Goal: Information Seeking & Learning: Learn about a topic

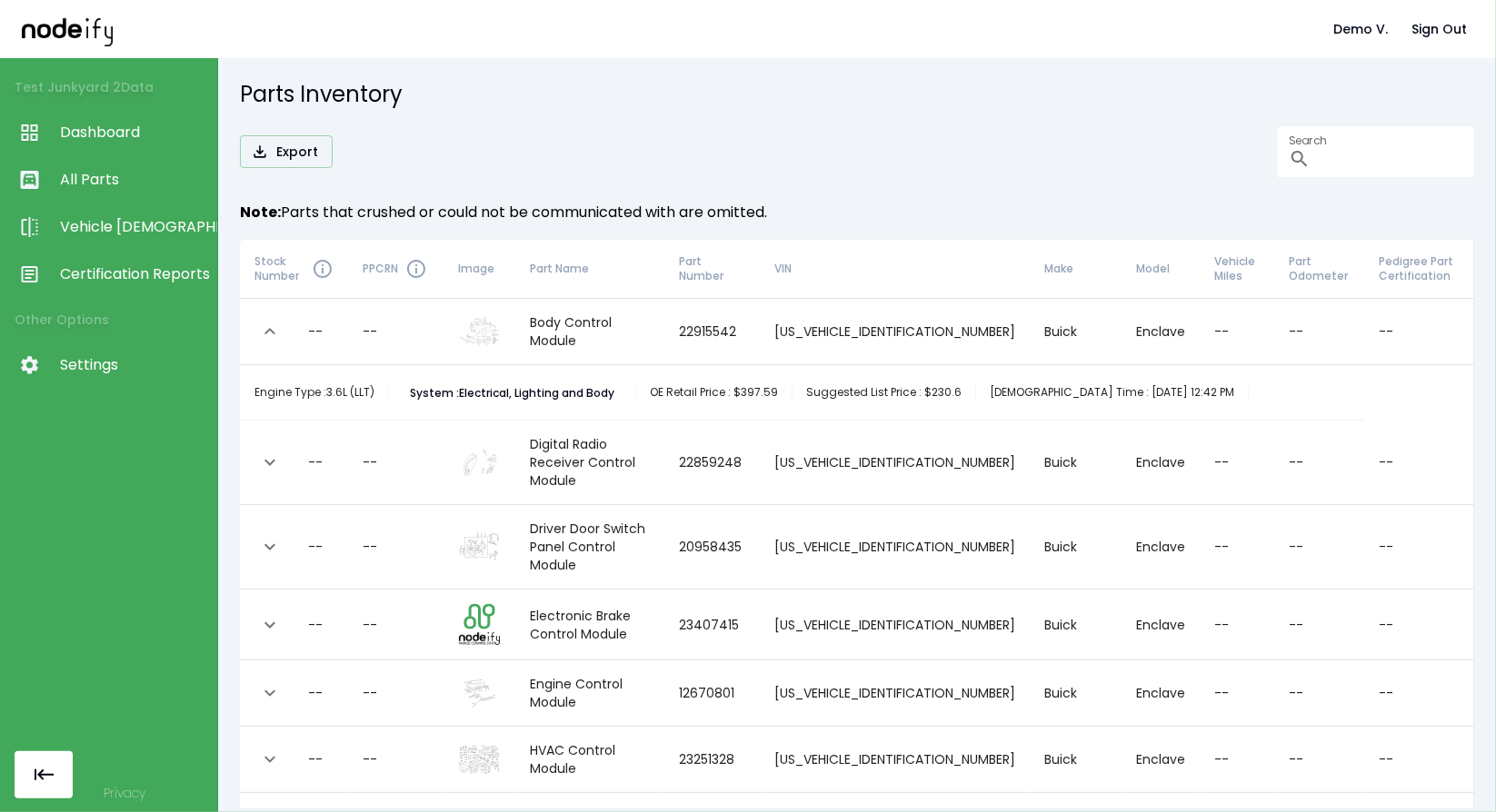
scroll to position [1477, 0]
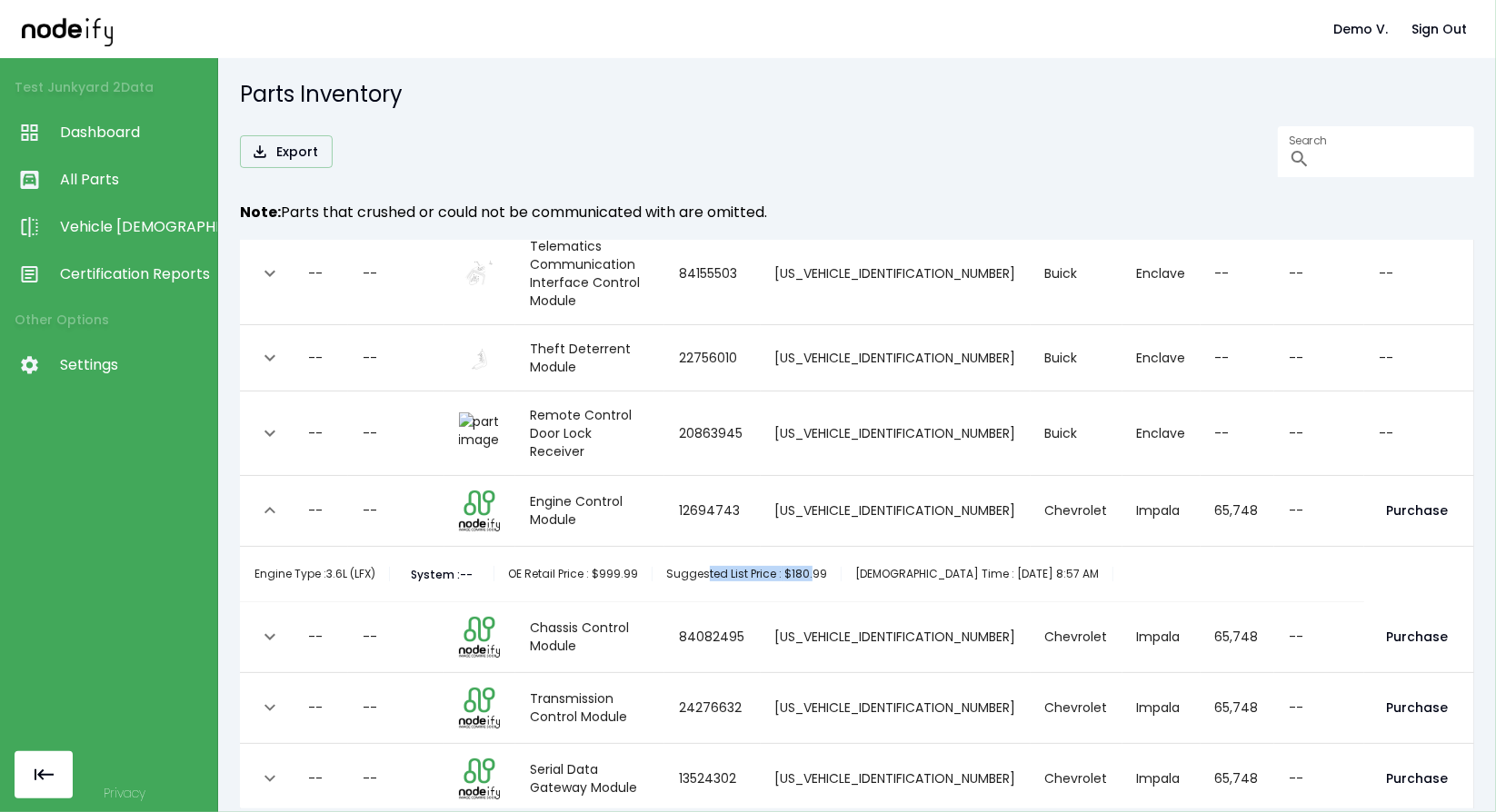
drag, startPoint x: 704, startPoint y: 419, endPoint x: 810, endPoint y: 423, distance: 106.1
click at [809, 567] on div "Suggested List Price : $180.99" at bounding box center [747, 573] width 189 height 14
click at [851, 556] on div "Engine Type : 3.6L (LFX) System : -- OE Retail Price : $999.99 Suggested List P…" at bounding box center [802, 574] width 1095 height 37
click at [263, 621] on button "expand row" at bounding box center [270, 637] width 31 height 31
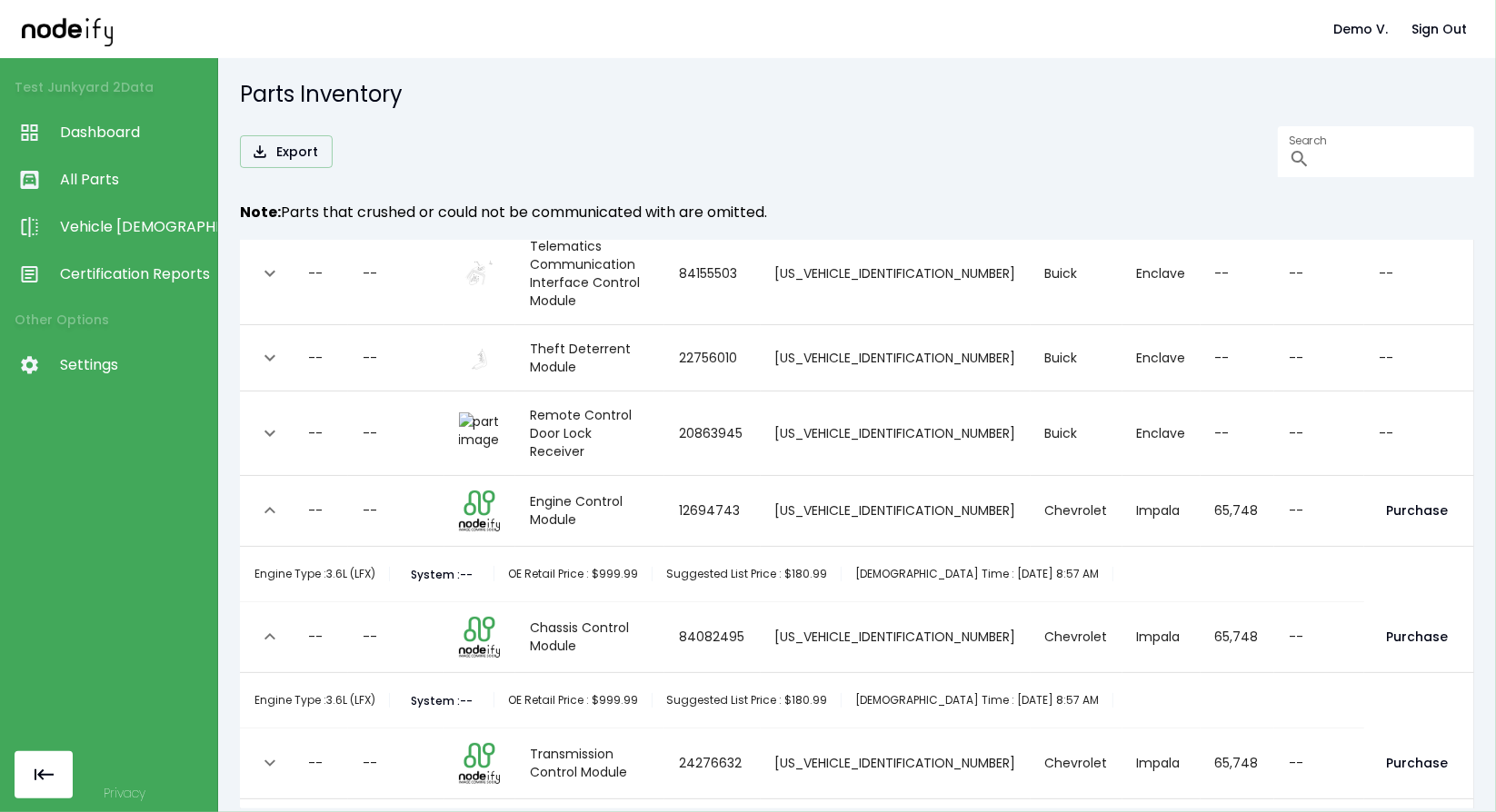
click at [264, 626] on icon "expand row" at bounding box center [270, 637] width 22 height 22
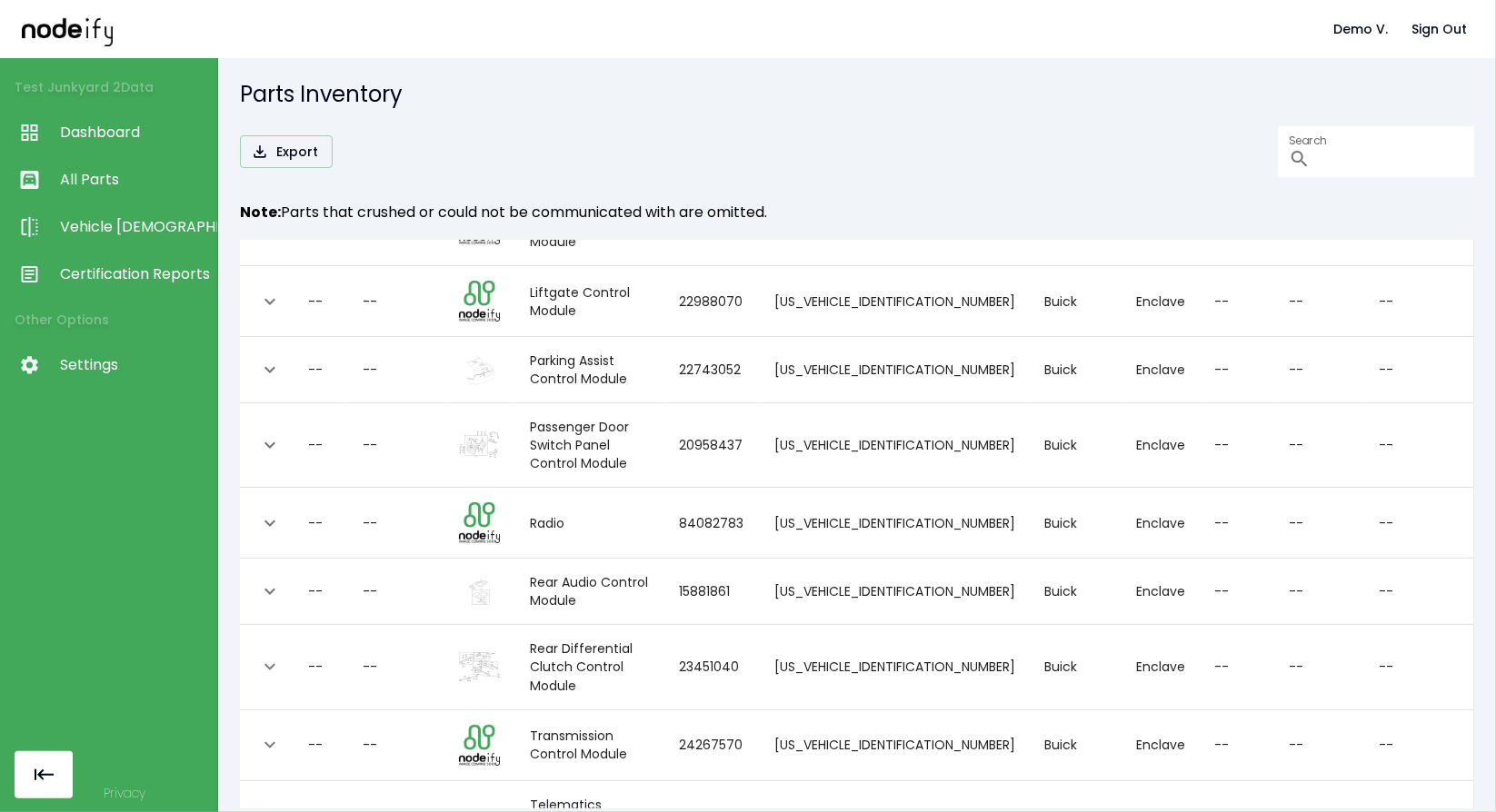
scroll to position [840, 0]
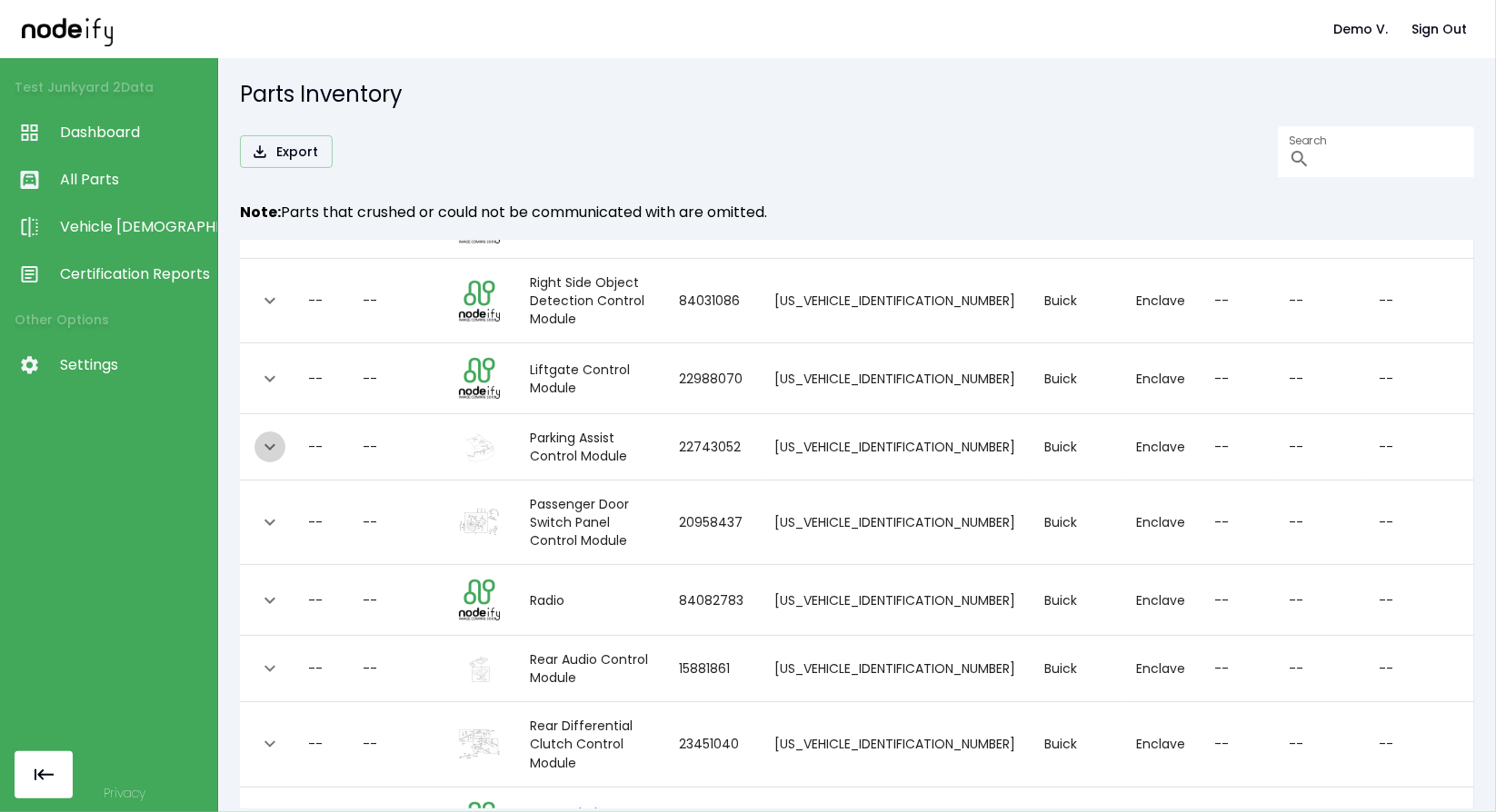
click at [274, 436] on icon "expand row" at bounding box center [270, 446] width 22 height 22
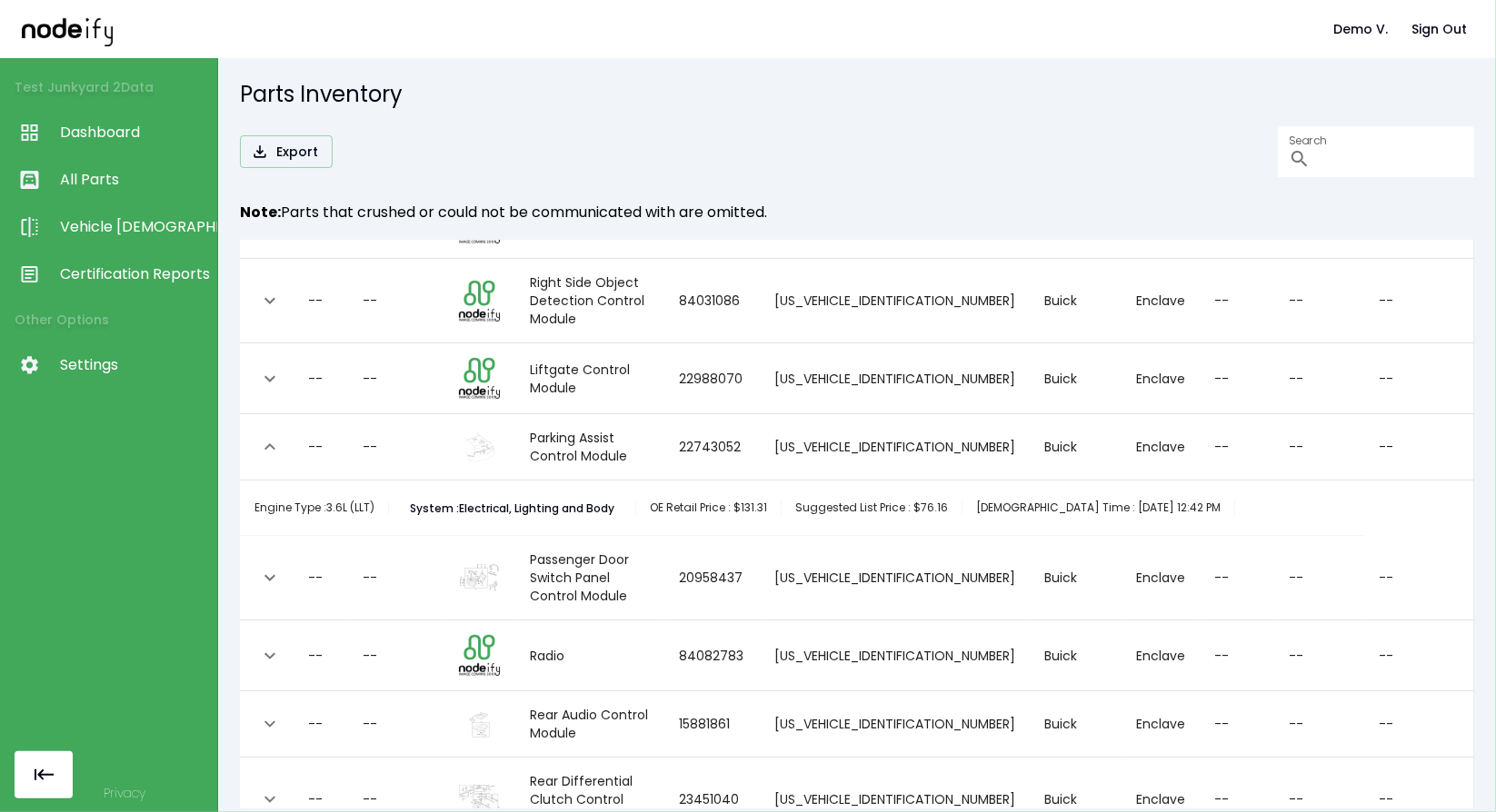
click at [500, 433] on img "collapsible table" at bounding box center [479, 448] width 41 height 30
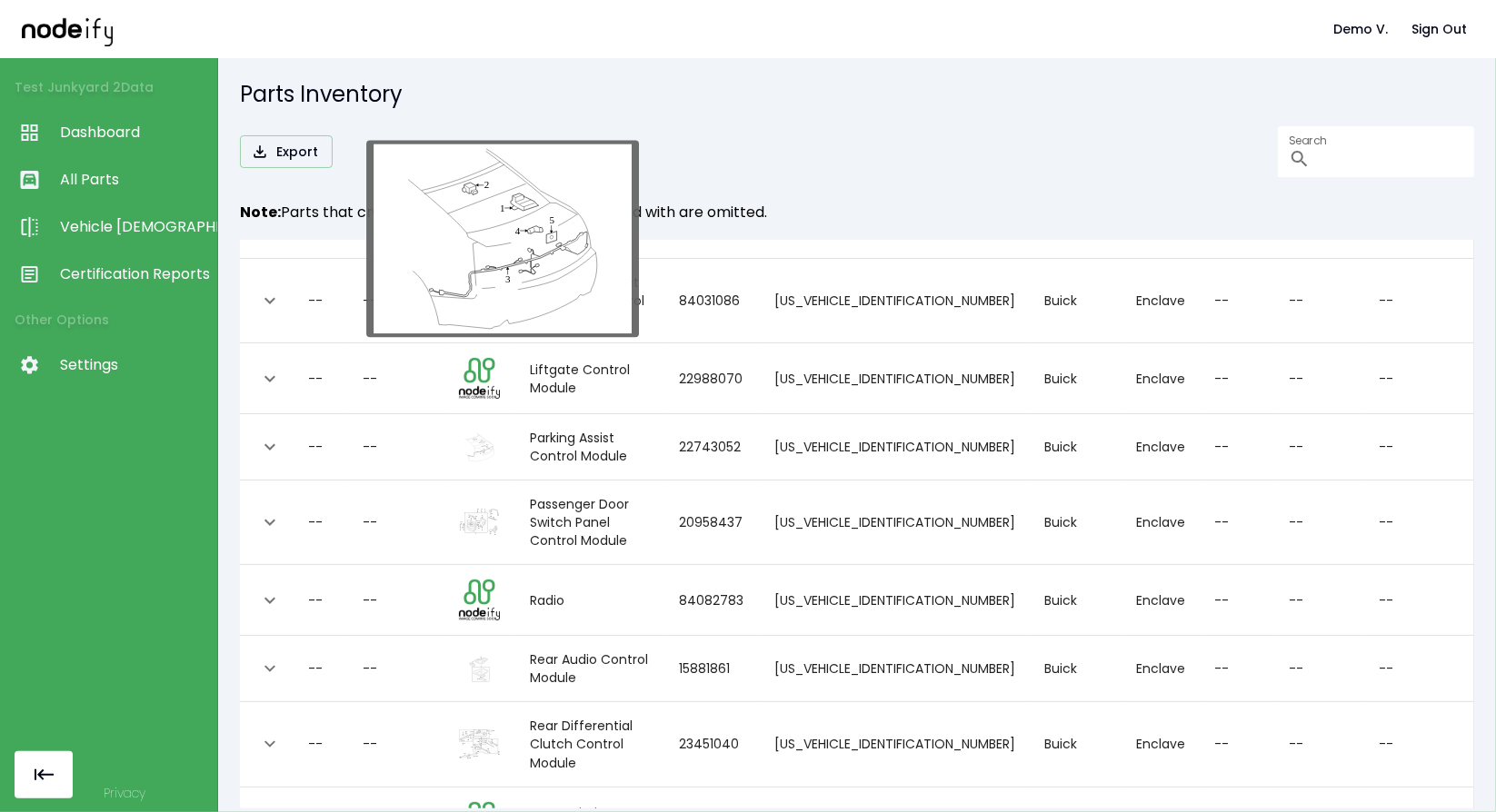
click at [500, 433] on img "collapsible table" at bounding box center [479, 448] width 41 height 30
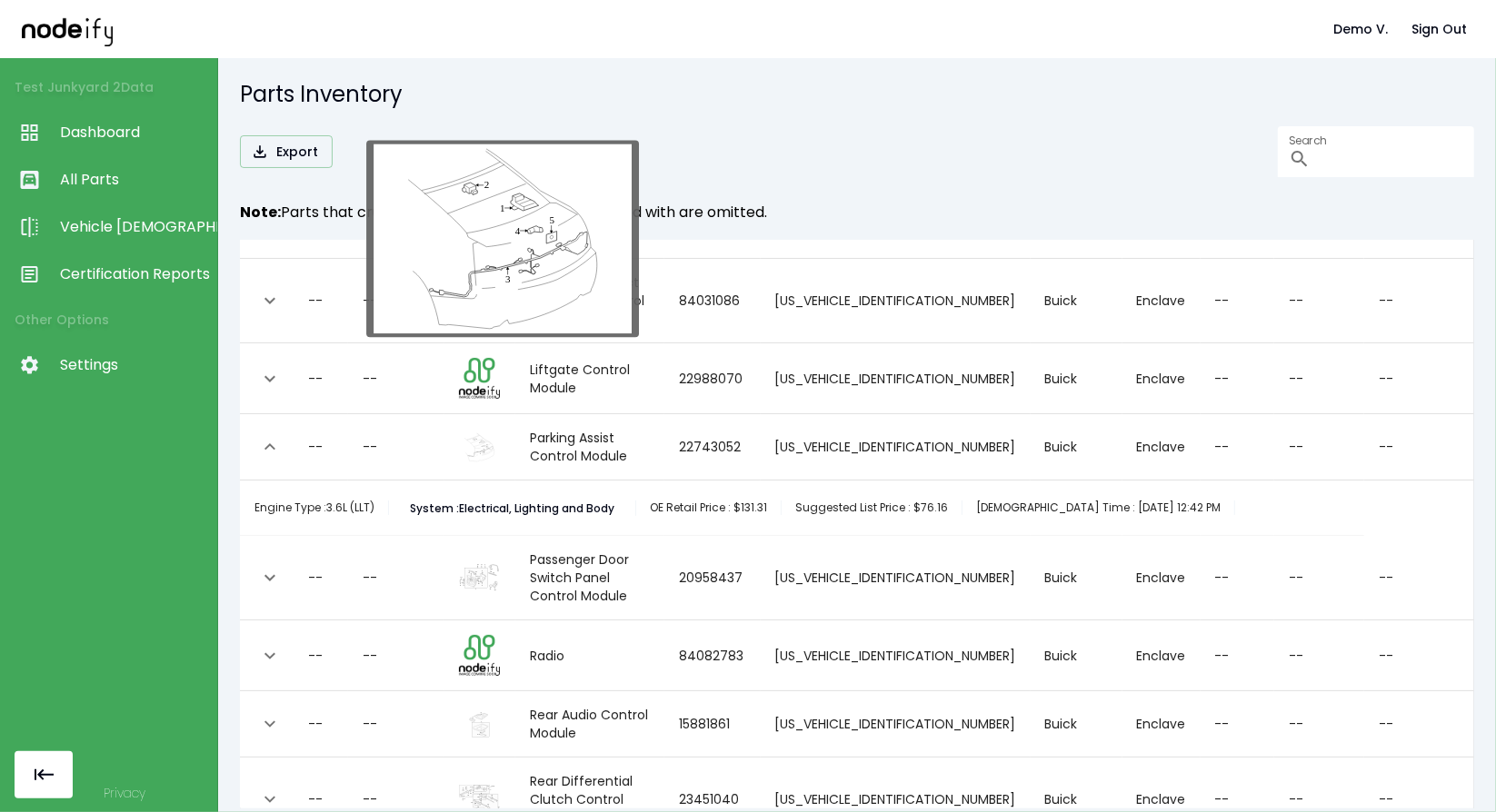
click at [500, 433] on img "collapsible table" at bounding box center [479, 448] width 41 height 30
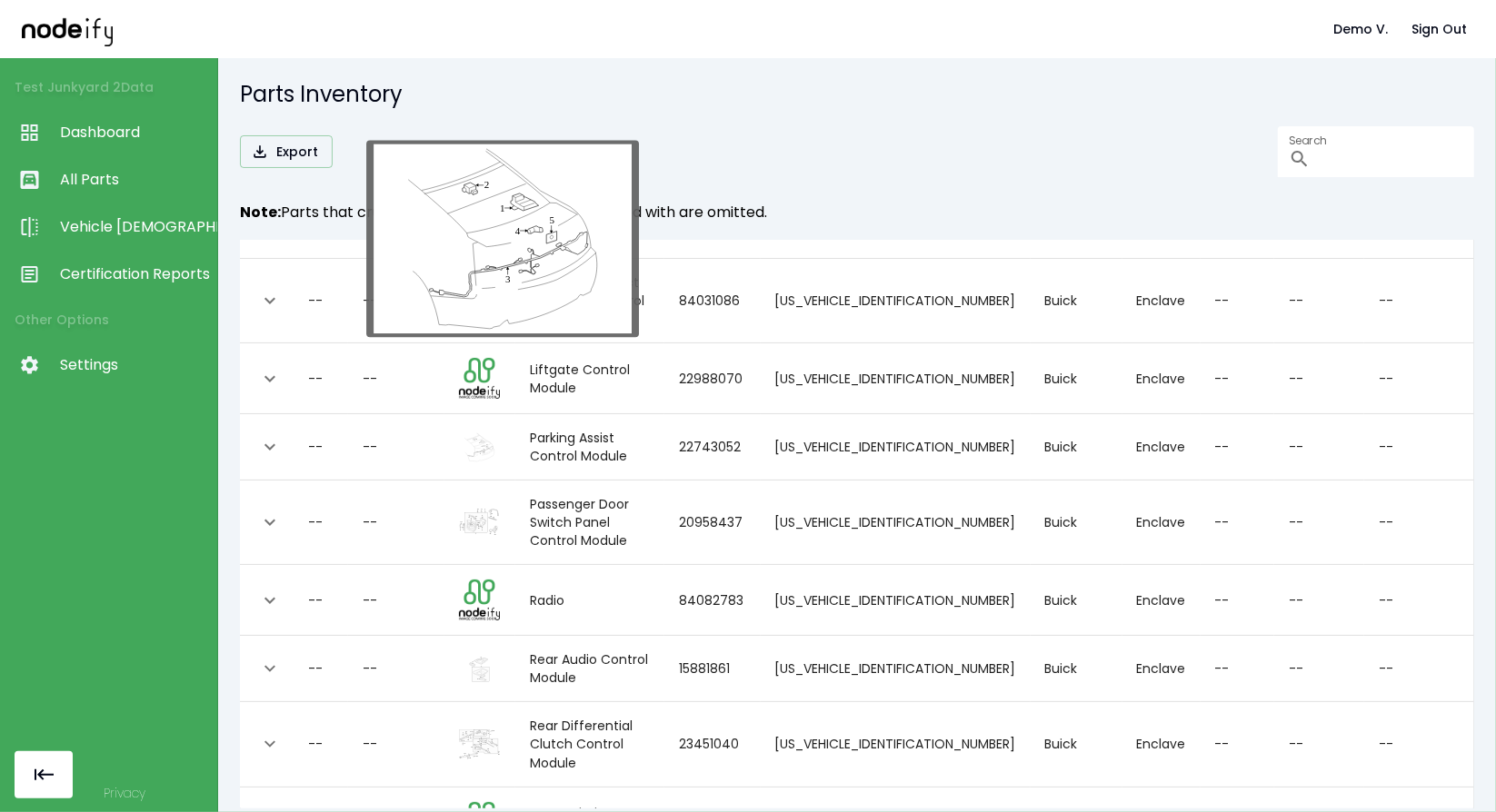
click at [500, 433] on img "collapsible table" at bounding box center [479, 448] width 41 height 30
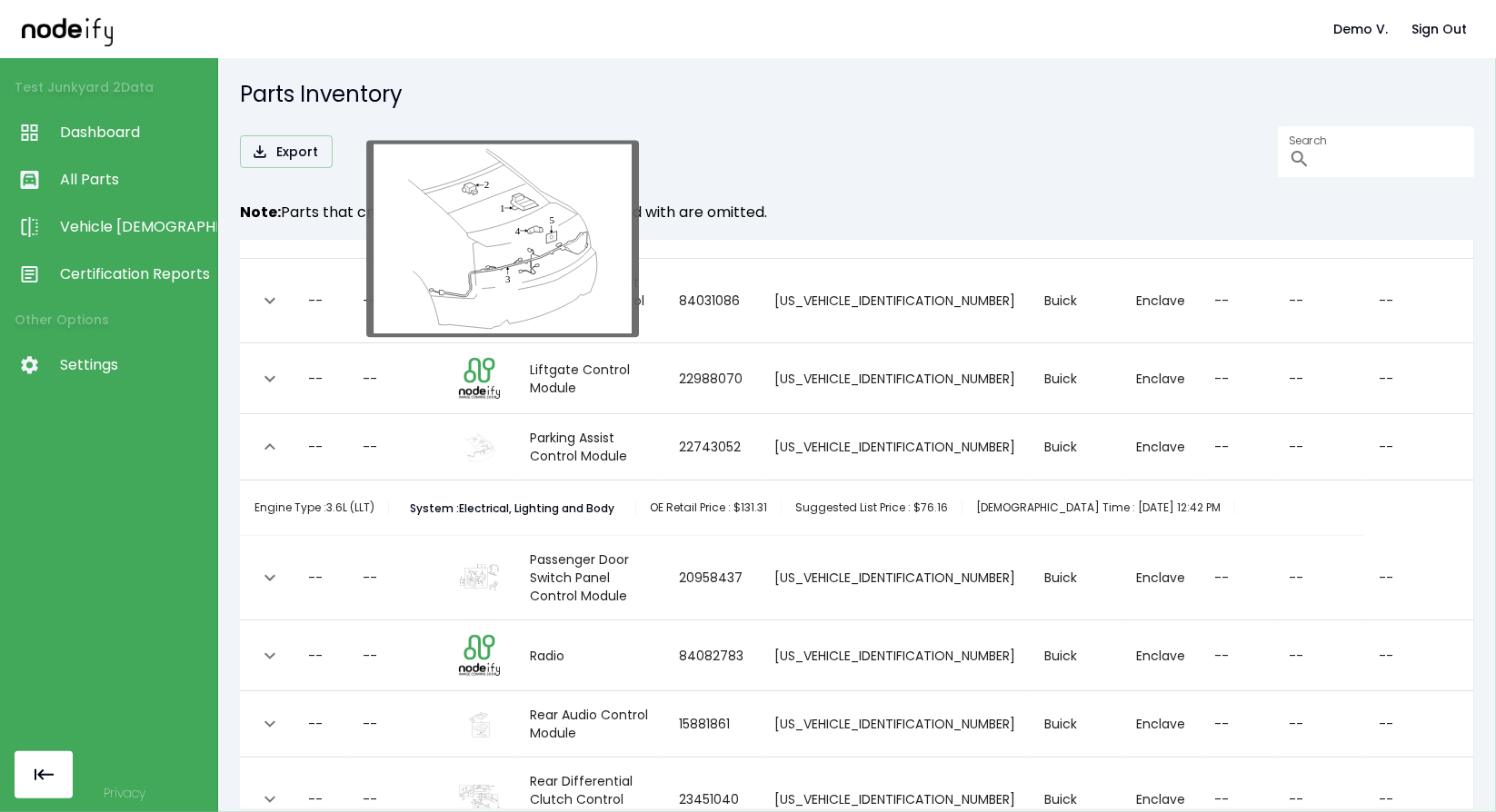
click at [500, 433] on img "collapsible table" at bounding box center [479, 448] width 41 height 30
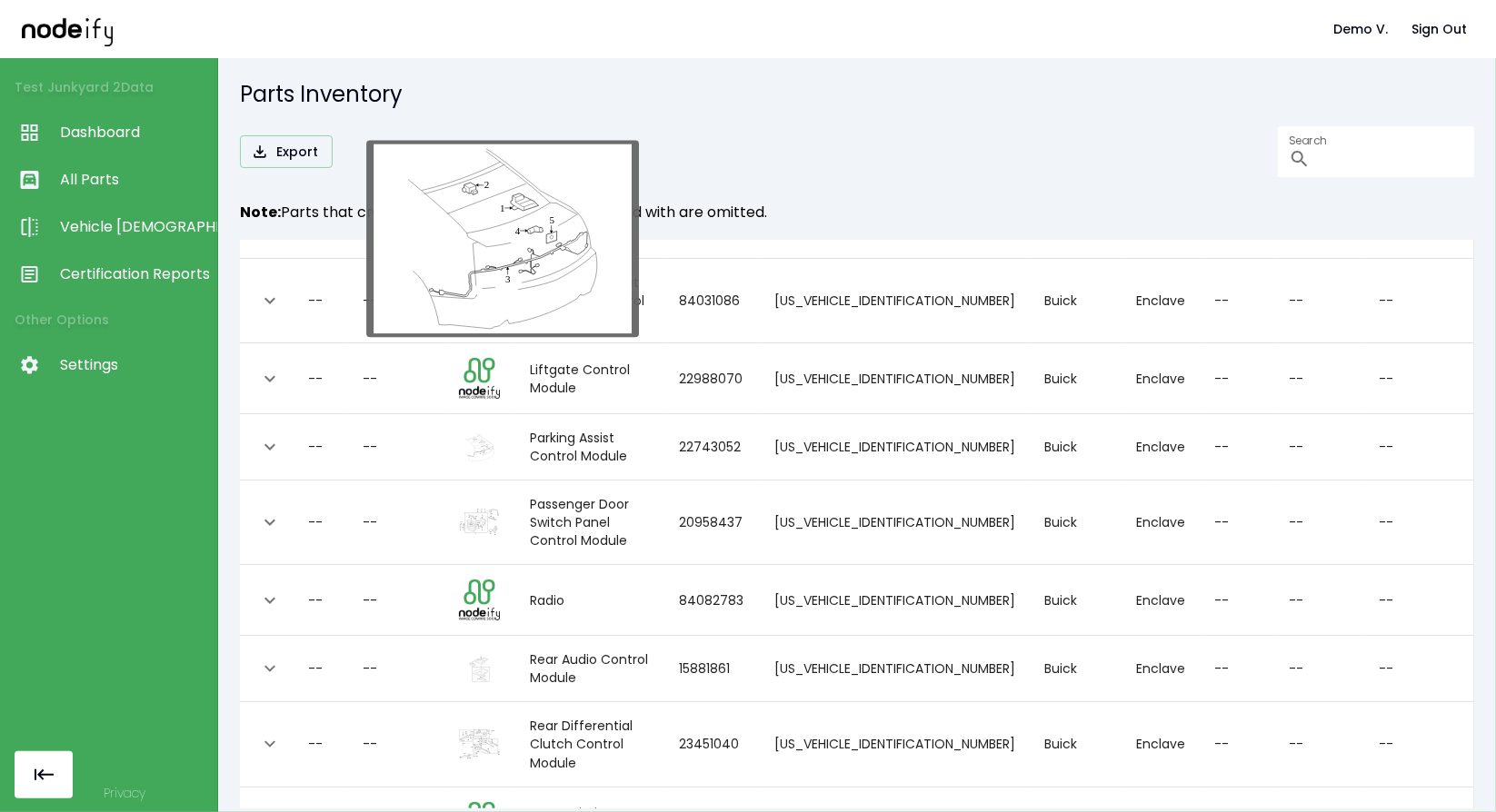
click at [500, 433] on img "collapsible table" at bounding box center [479, 448] width 41 height 30
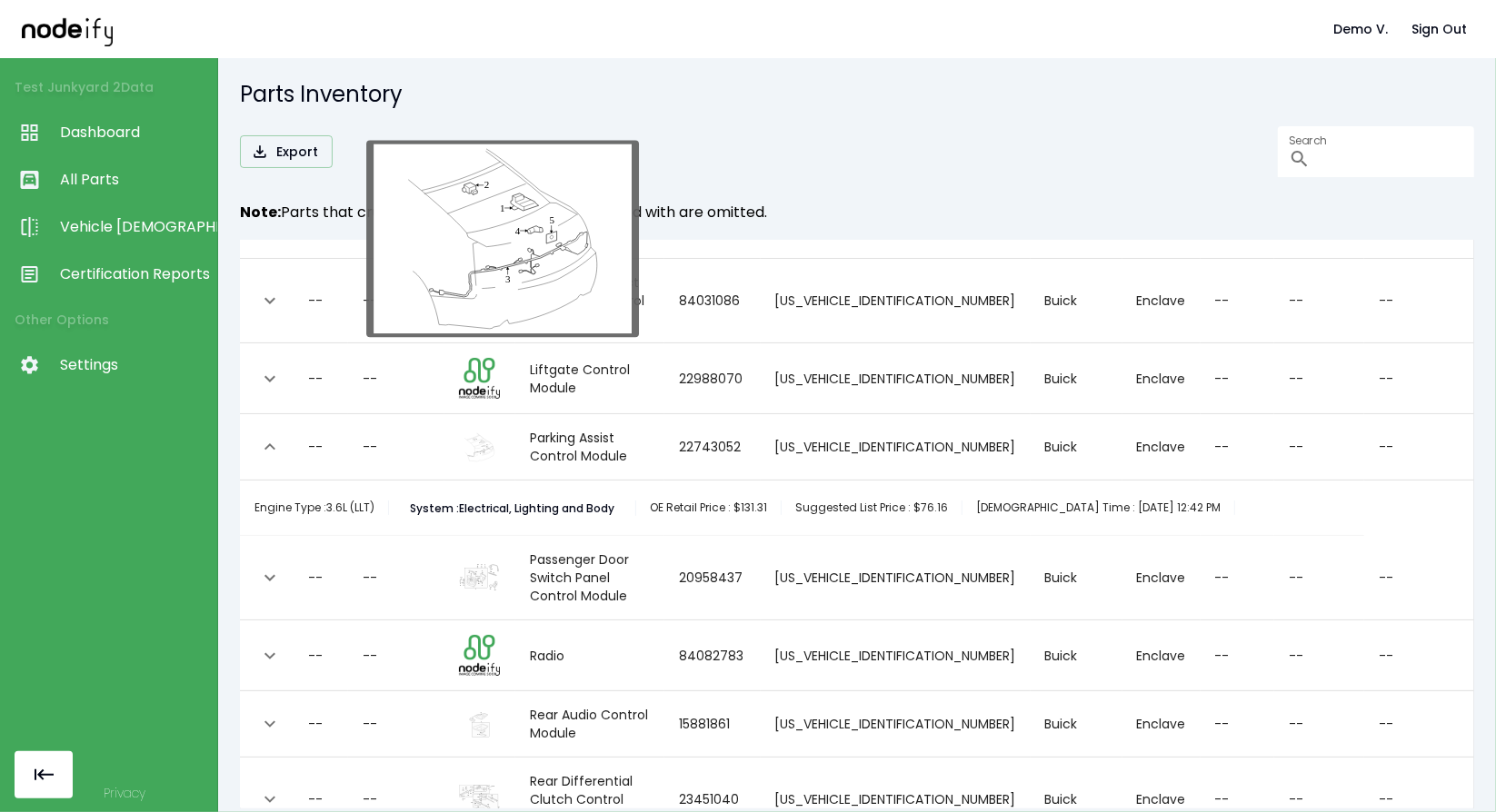
click at [500, 433] on img "collapsible table" at bounding box center [479, 448] width 41 height 30
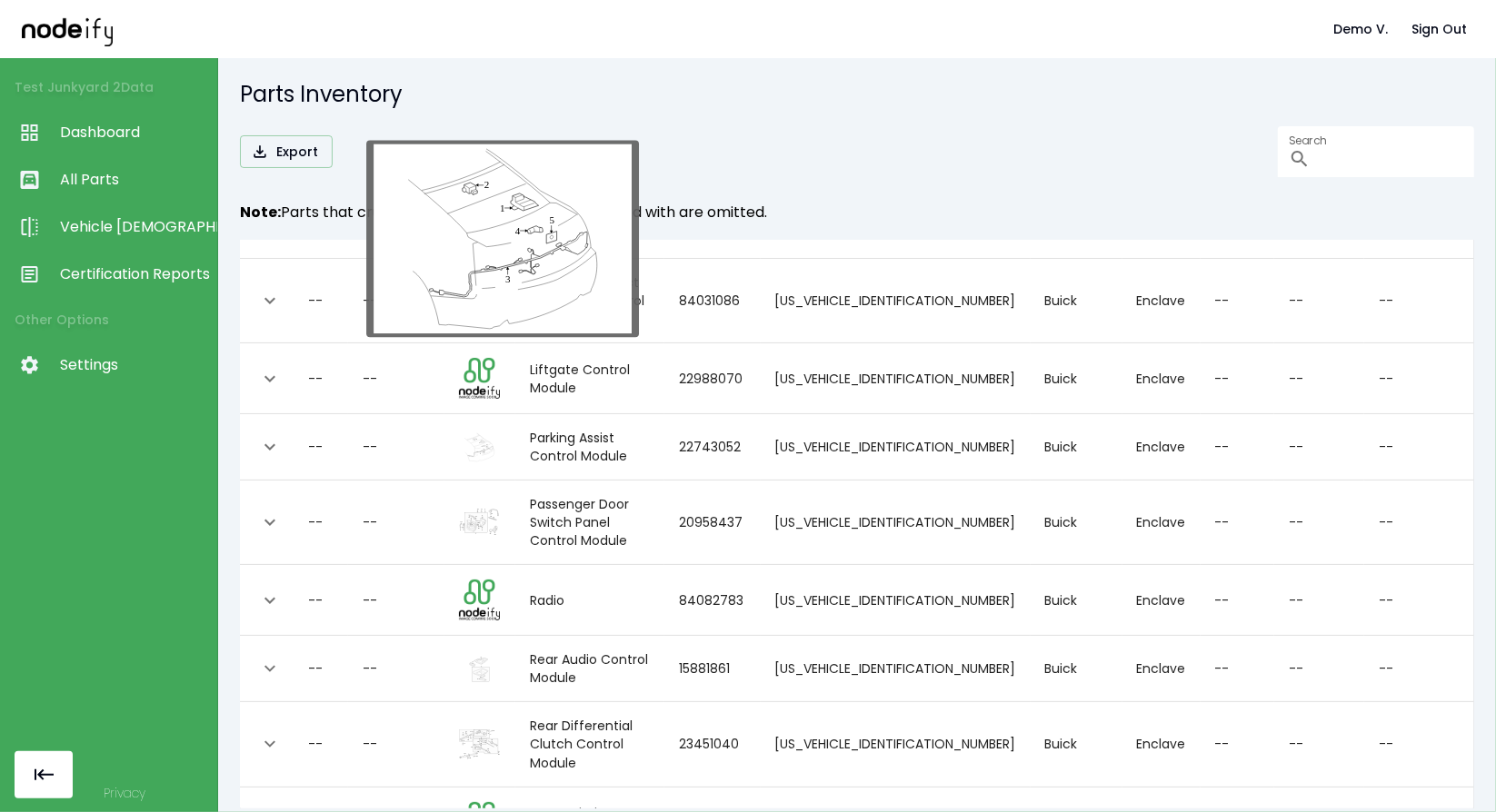
click at [500, 433] on img "collapsible table" at bounding box center [479, 448] width 41 height 30
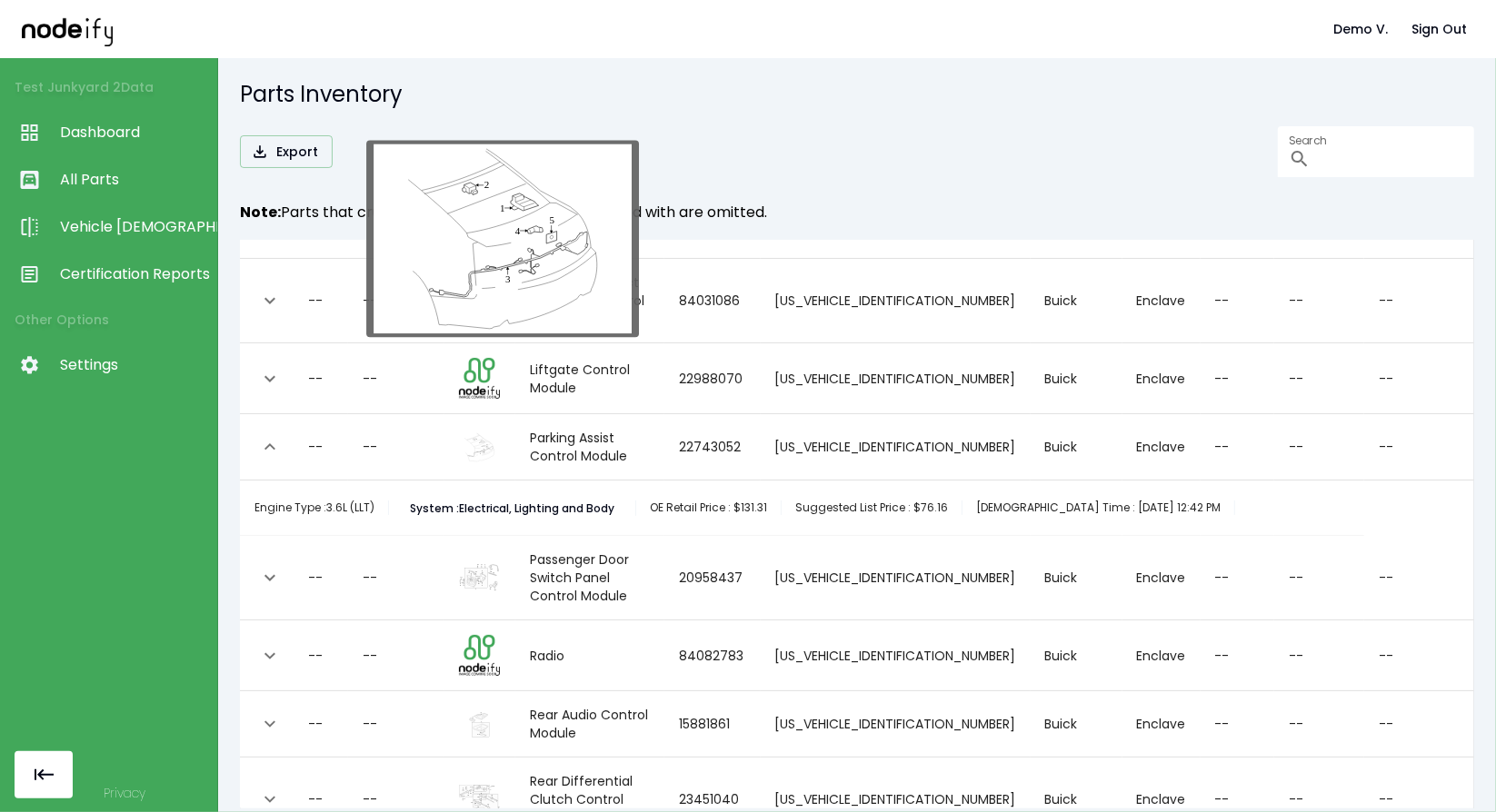
click at [500, 433] on img "collapsible table" at bounding box center [479, 448] width 41 height 30
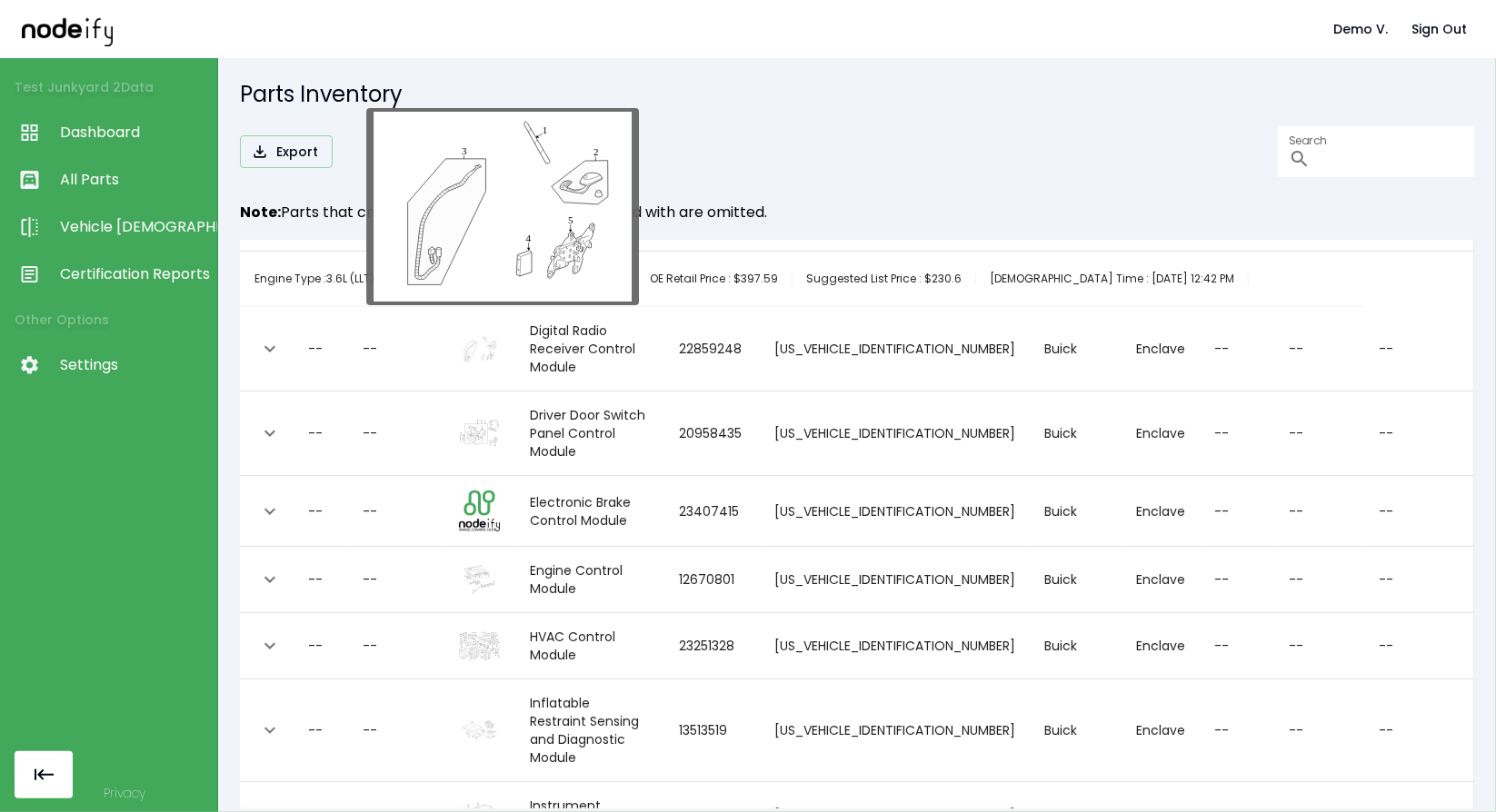
scroll to position [0, 0]
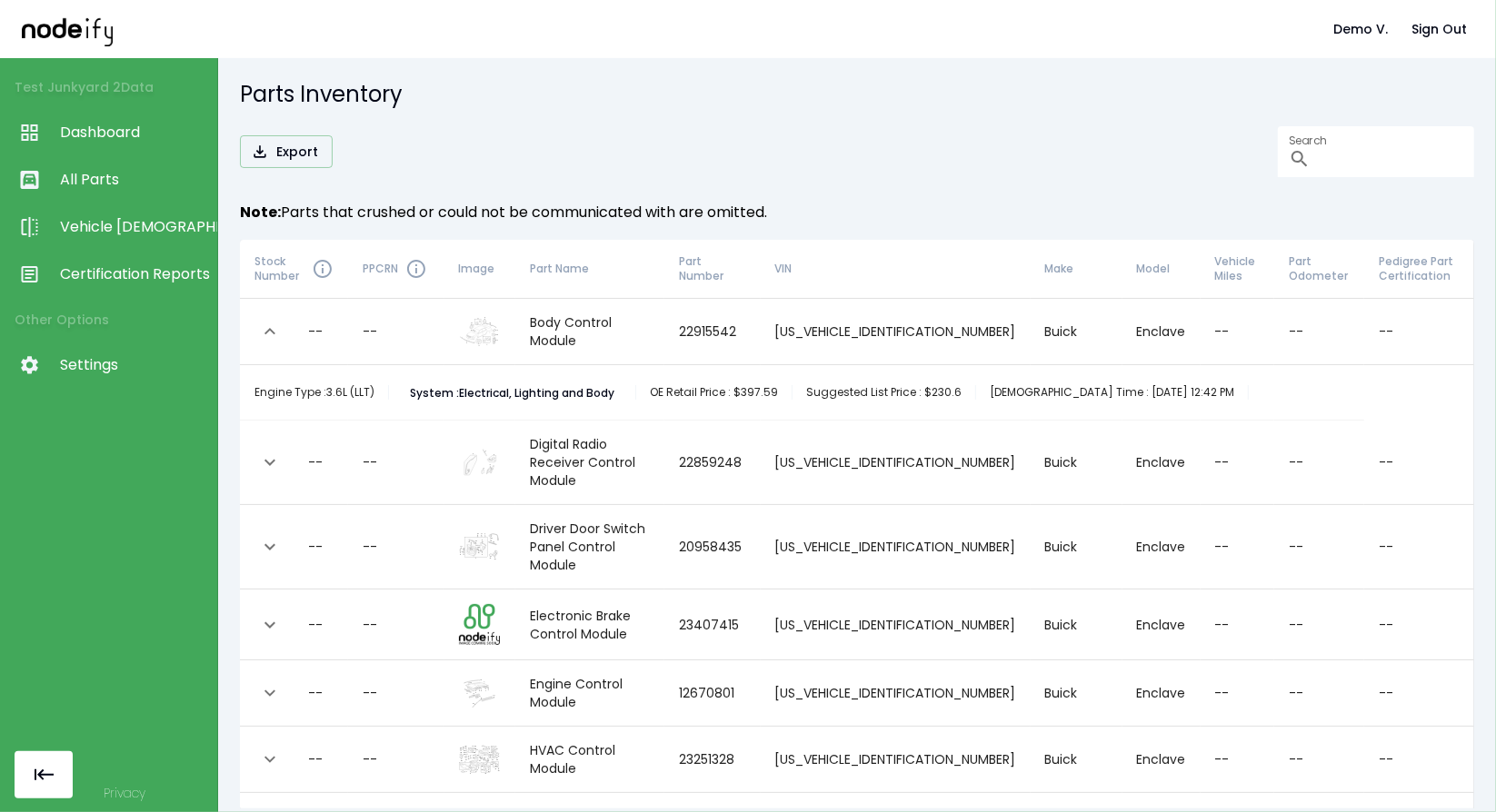
click at [281, 322] on button "expand row" at bounding box center [270, 331] width 31 height 31
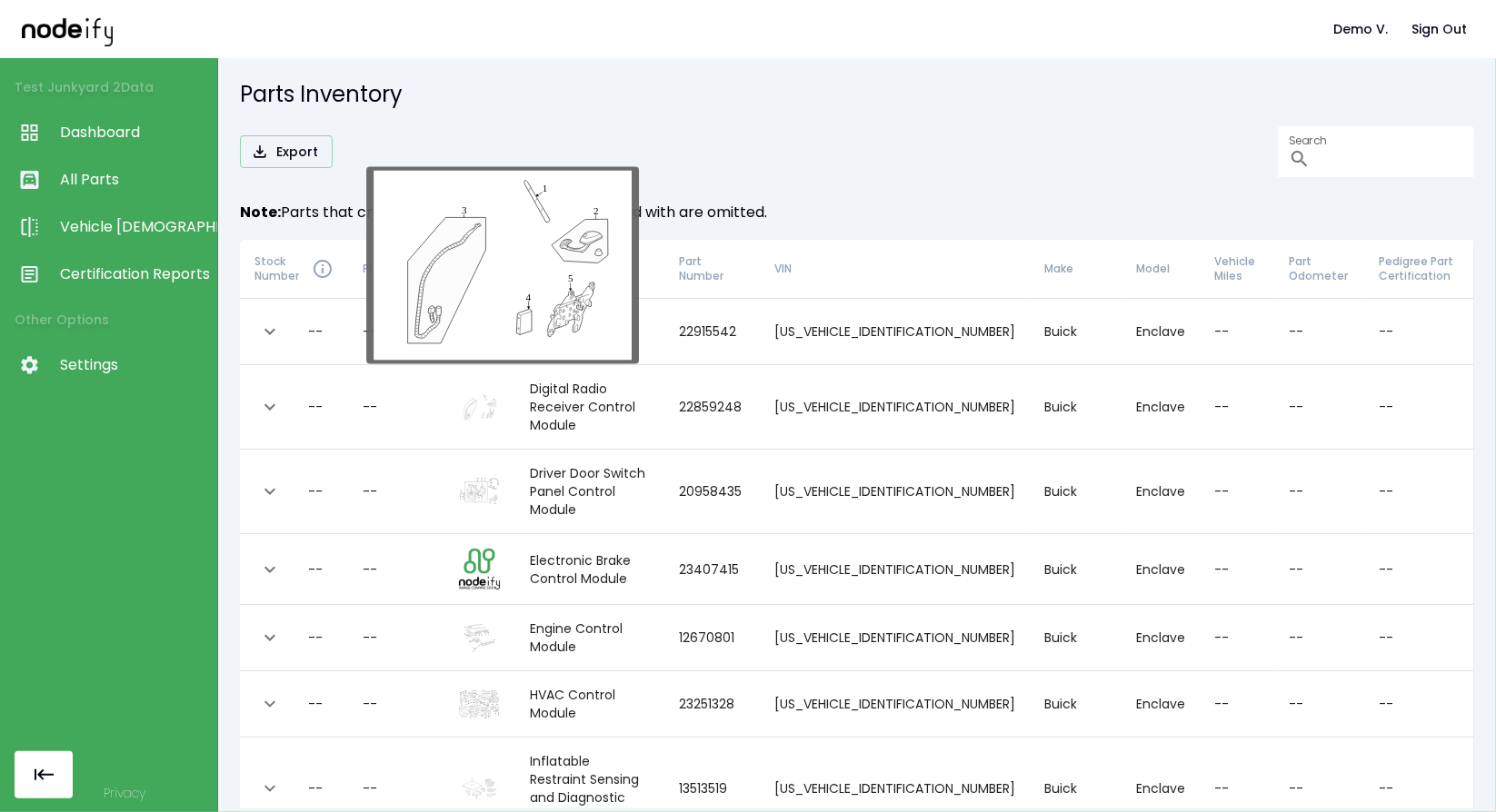
click at [500, 392] on img "collapsible table" at bounding box center [479, 407] width 41 height 30
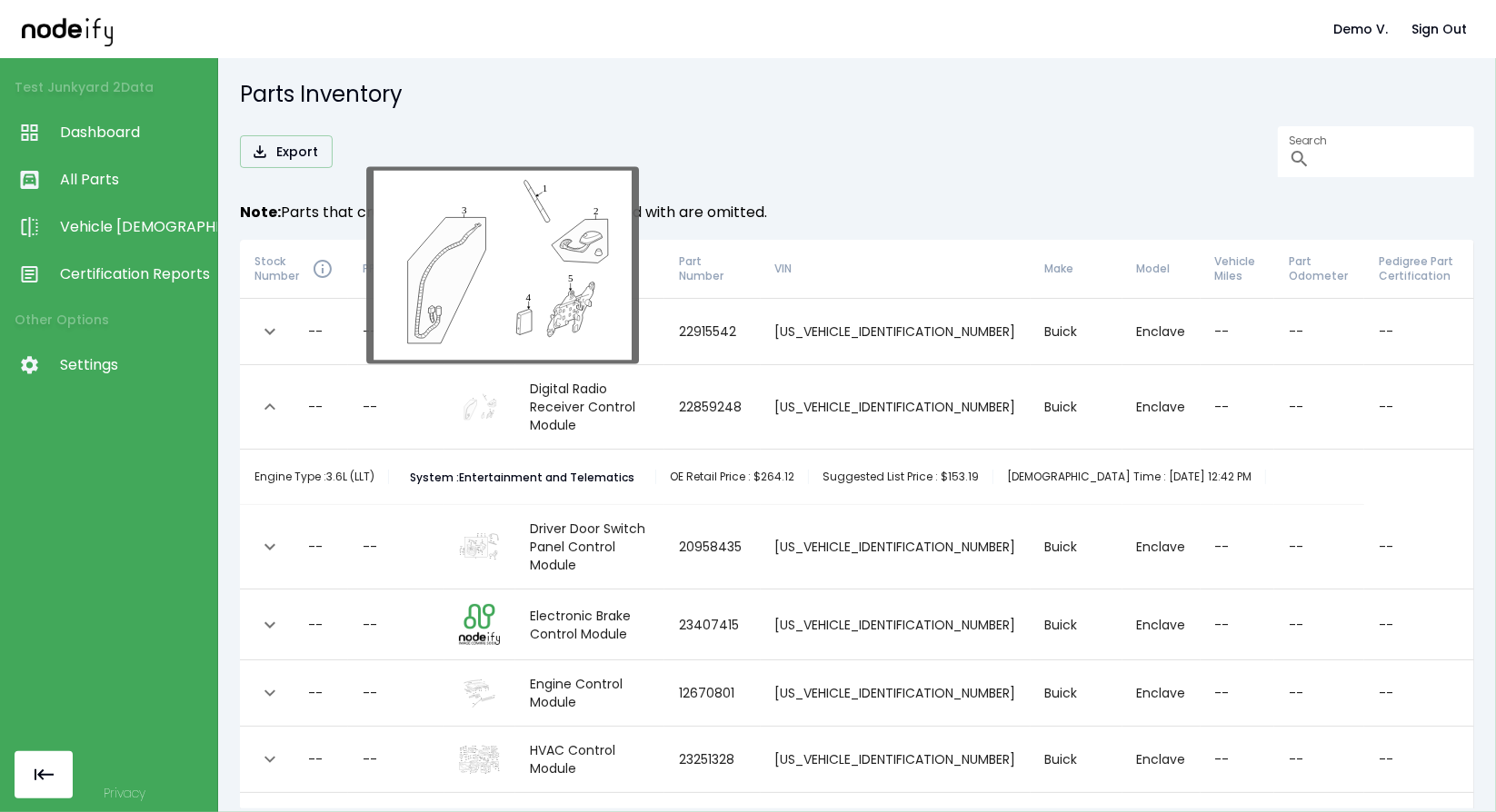
click at [500, 392] on img "collapsible table" at bounding box center [479, 407] width 41 height 30
